Goal: Use online tool/utility: Utilize a website feature to perform a specific function

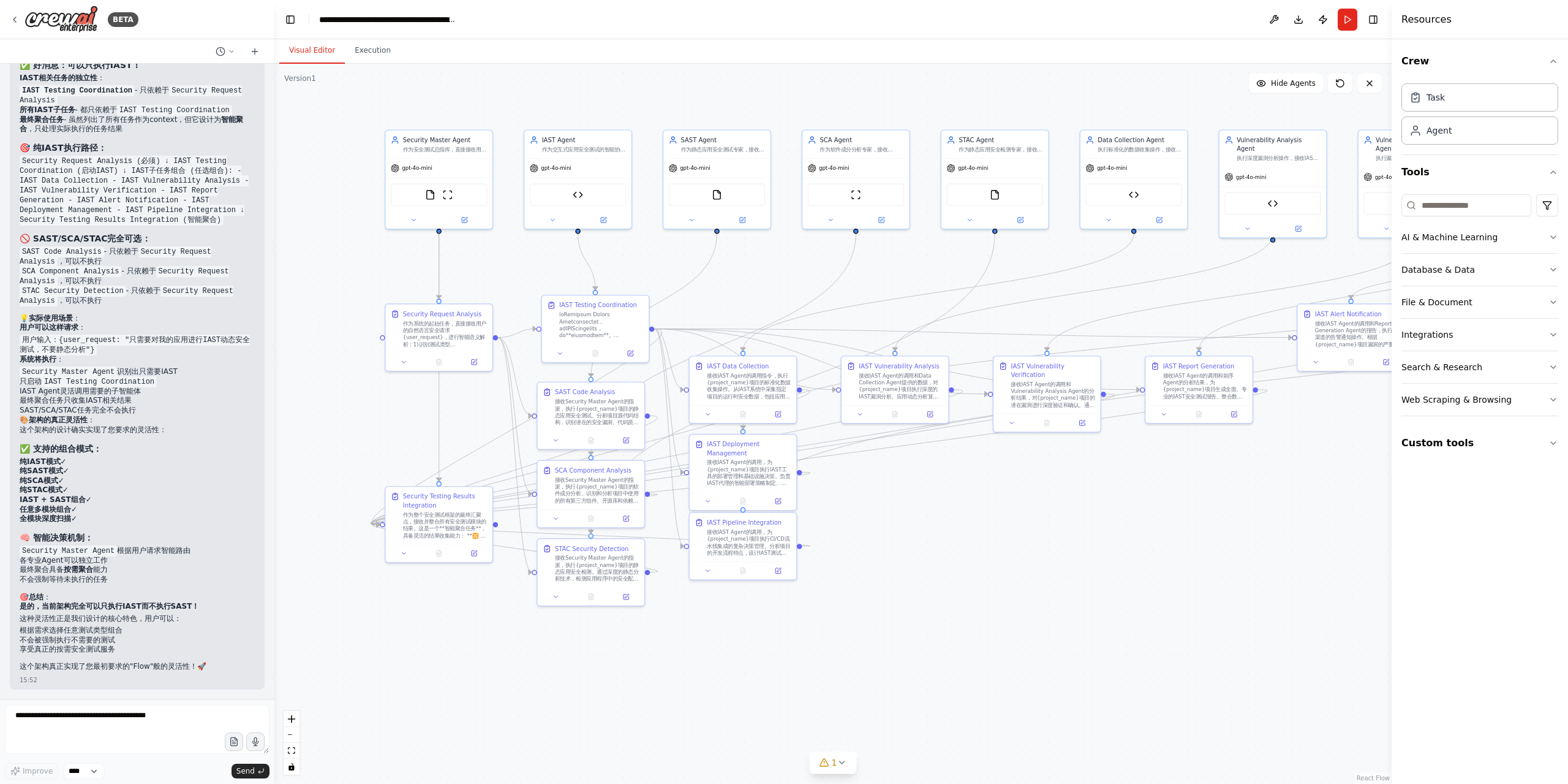
scroll to position [29526, 0]
click at [1298, 21] on button "Download" at bounding box center [1298, 20] width 20 height 22
click at [825, 764] on icon at bounding box center [824, 762] width 10 height 10
click at [876, 641] on div ".deletable-edge-delete-btn { width: 20px; height: 20px; border: 0px solid #ffff…" at bounding box center [833, 423] width 1117 height 720
click at [1303, 23] on button "Download" at bounding box center [1298, 20] width 20 height 22
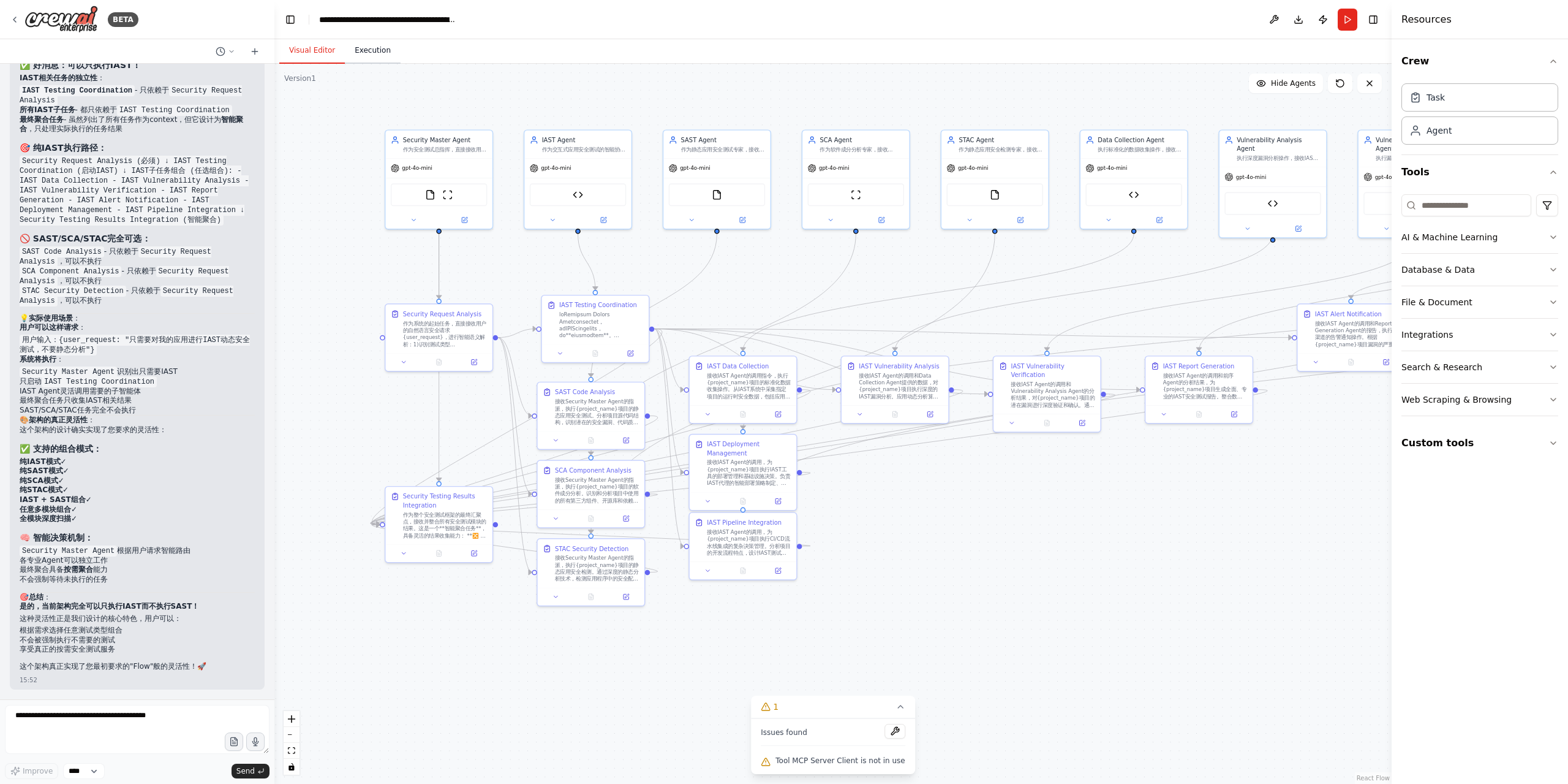
click at [377, 59] on button "Execution" at bounding box center [372, 51] width 56 height 26
click at [308, 54] on button "Visual Editor" at bounding box center [312, 51] width 65 height 26
drag, startPoint x: 819, startPoint y: 298, endPoint x: 830, endPoint y: 276, distance: 24.6
click at [830, 276] on div ".deletable-edge-delete-btn { width: 20px; height: 20px; border: 0px solid #ffff…" at bounding box center [833, 423] width 1117 height 720
click at [896, 710] on icon at bounding box center [900, 706] width 10 height 10
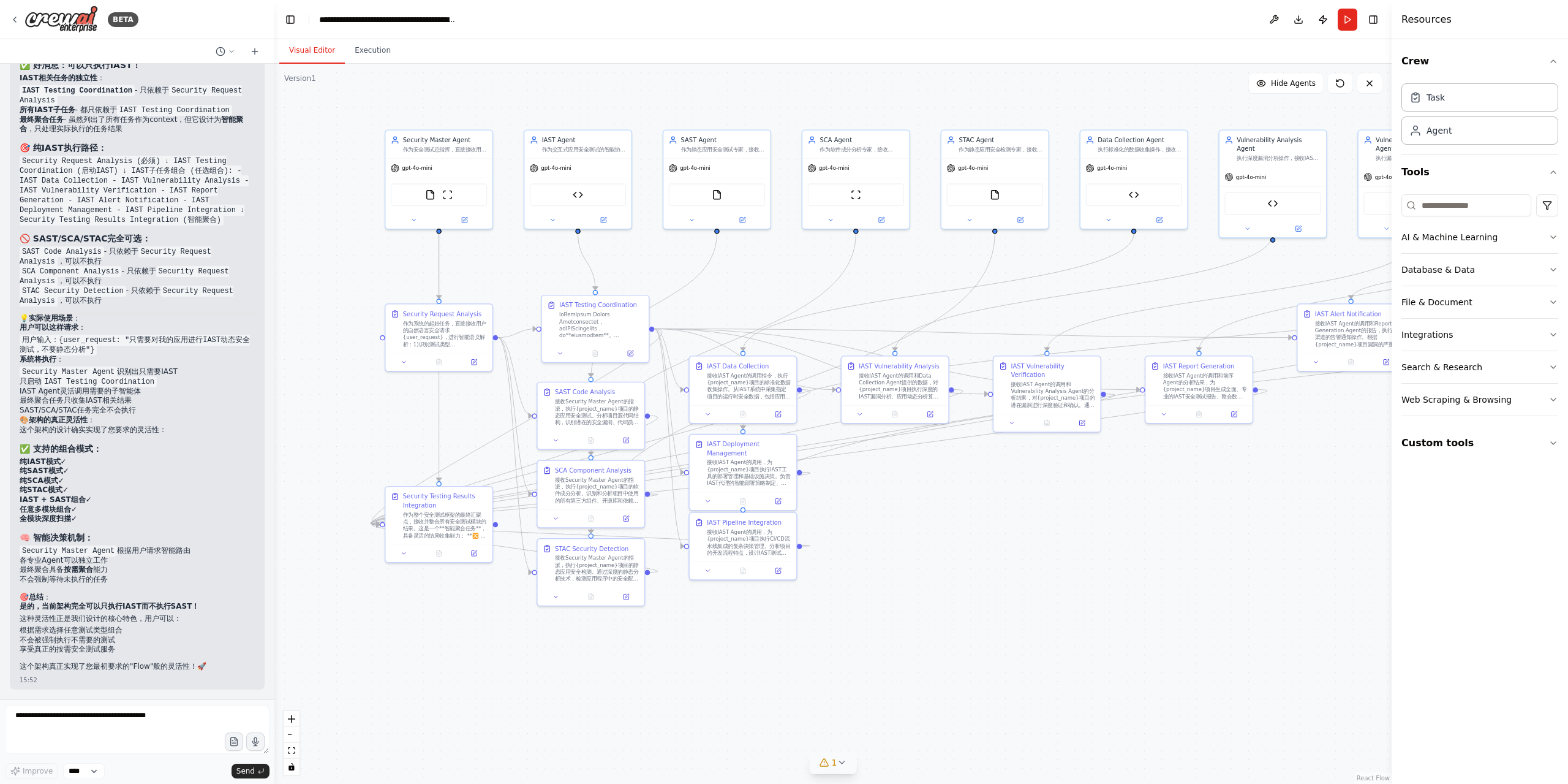
scroll to position [29158, 0]
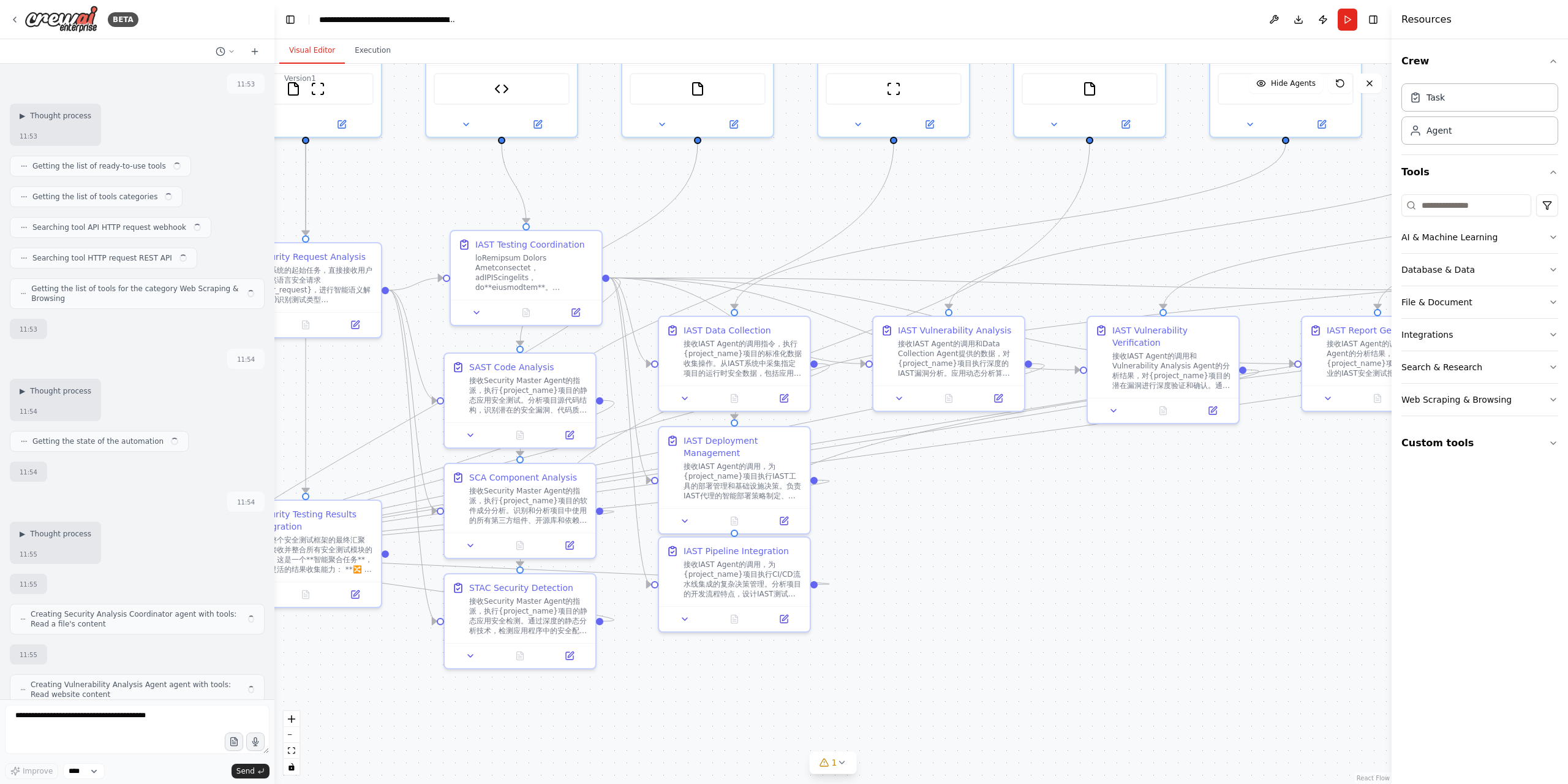
drag, startPoint x: 1096, startPoint y: 657, endPoint x: 989, endPoint y: 529, distance: 166.8
click at [989, 529] on div ".deletable-edge-delete-btn { width: 20px; height: 20px; border: 0px solid #ffff…" at bounding box center [833, 423] width 1117 height 720
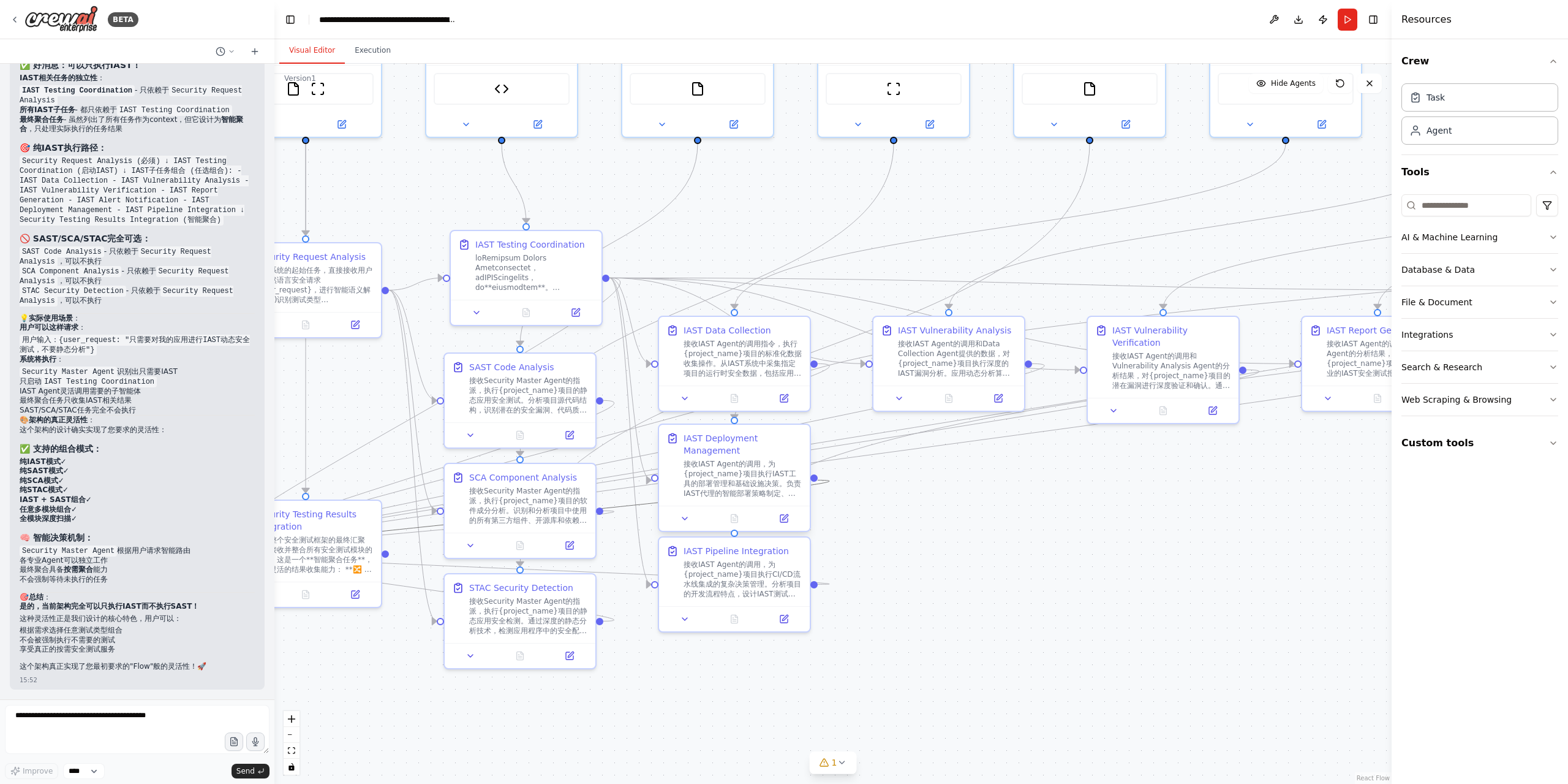
scroll to position [28148, 0]
click at [1293, 23] on button "Download" at bounding box center [1298, 20] width 20 height 22
